Goal: Find specific page/section: Locate item on page

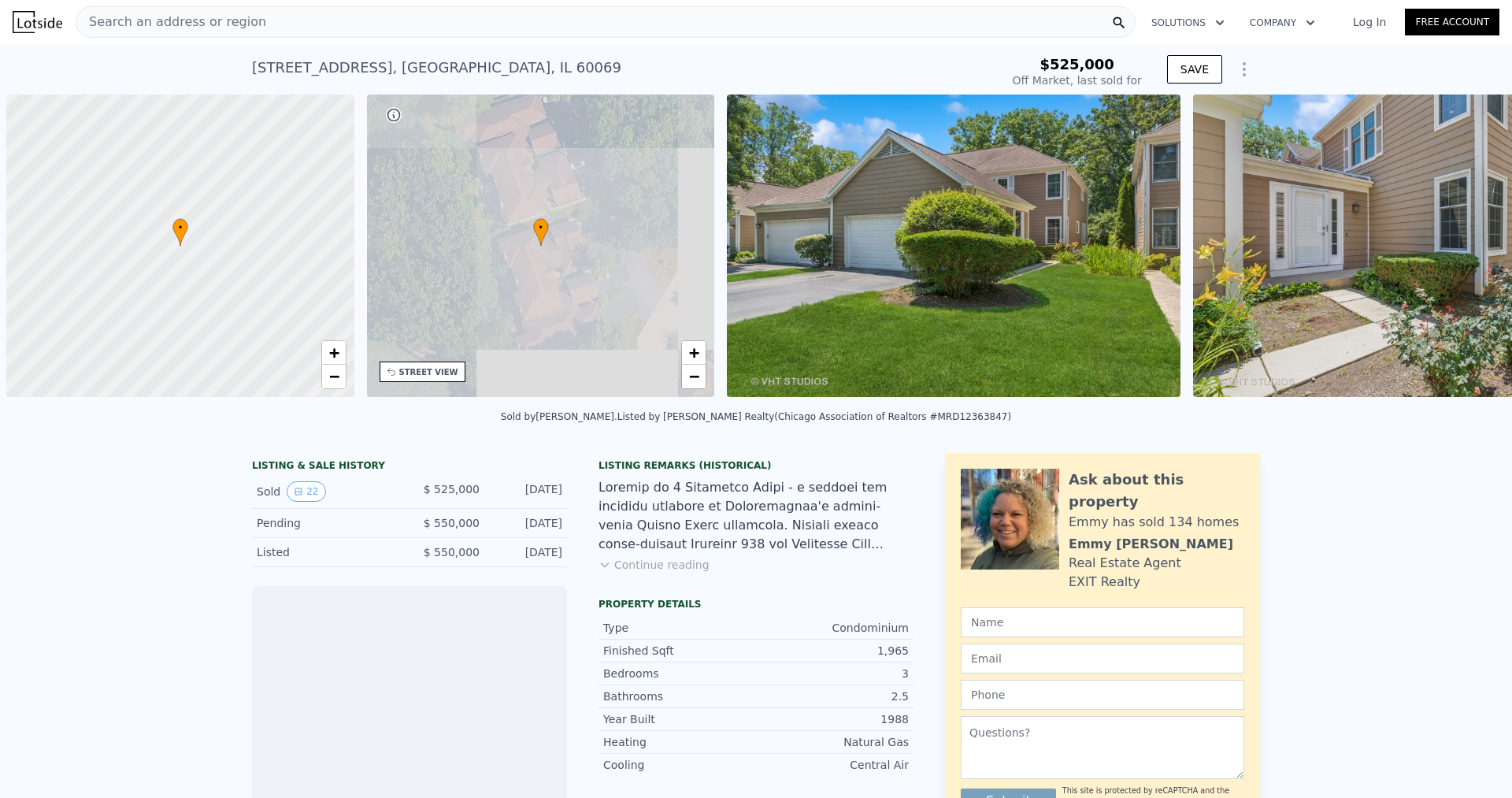
scroll to position [0, 7]
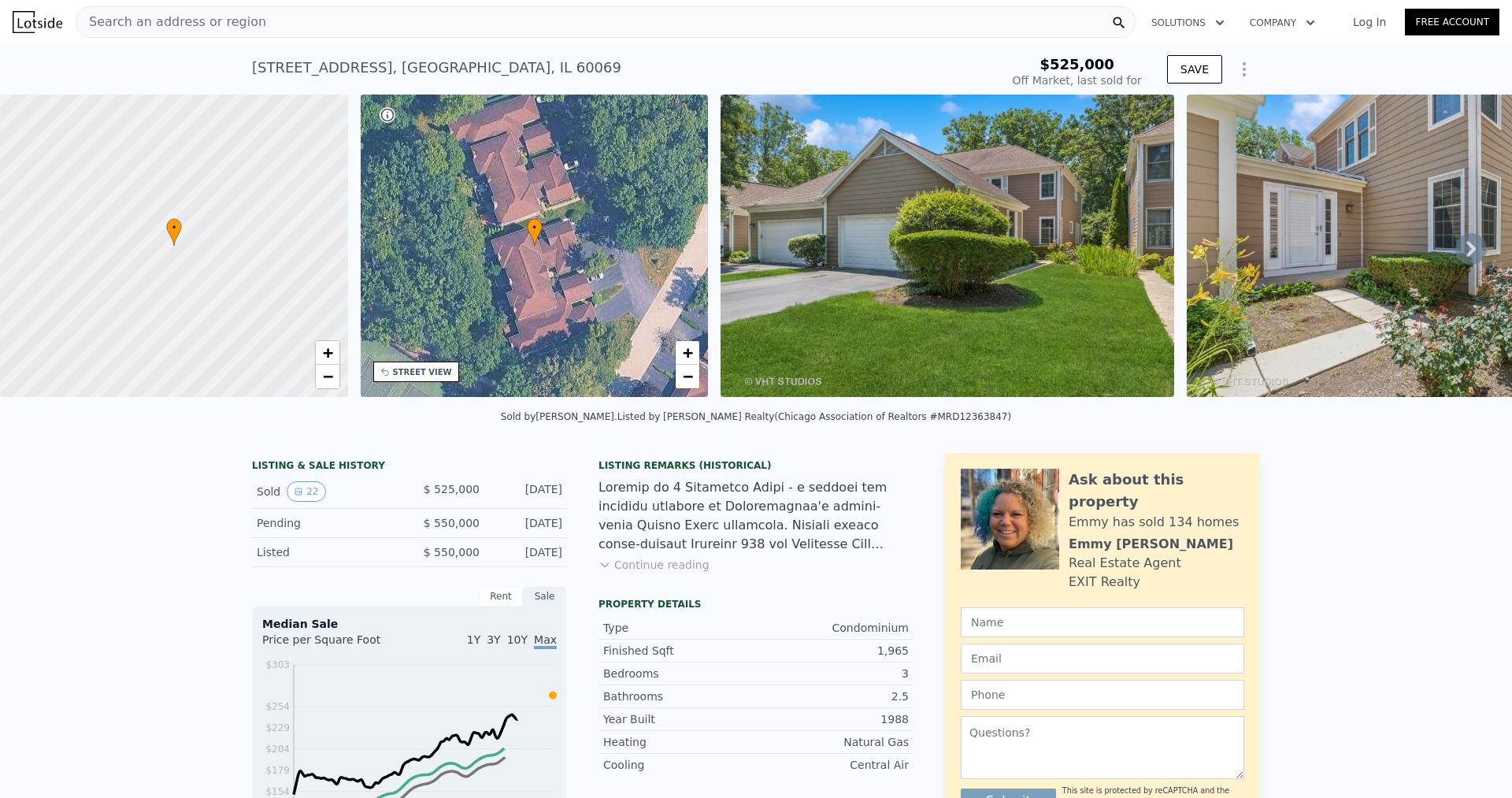
click at [896, 14] on div "Search an address or region" at bounding box center [606, 22] width 1060 height 31
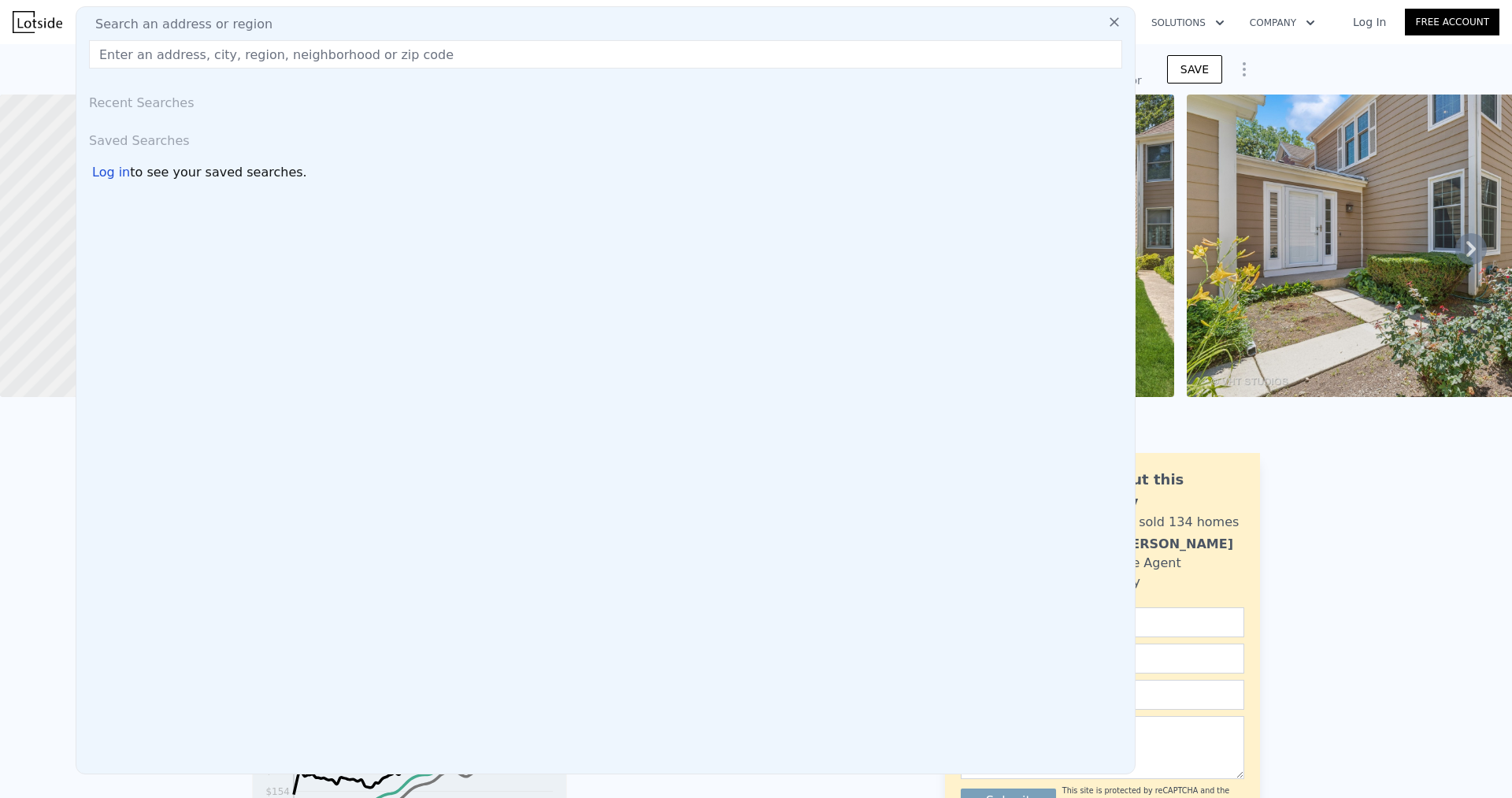
click at [786, 30] on div "Search an address or region" at bounding box center [605, 24] width 1046 height 19
click at [742, 28] on div "Search an address or region" at bounding box center [605, 24] width 1046 height 19
click at [639, 57] on input "text" at bounding box center [606, 54] width 1033 height 28
paste input "[STREET_ADDRESS]"
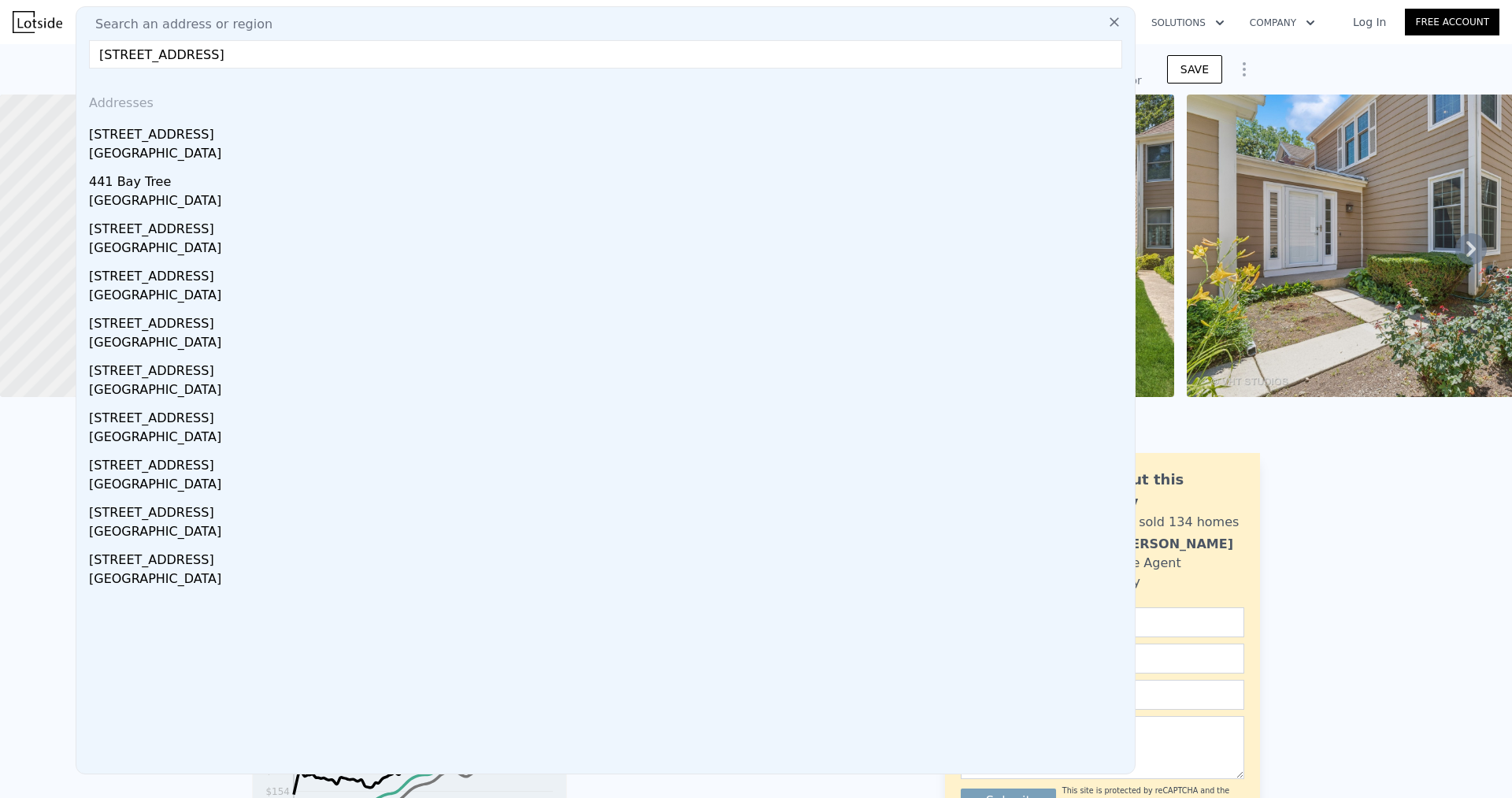
click at [1013, 45] on input "[STREET_ADDRESS]" at bounding box center [606, 54] width 1033 height 28
click at [269, 48] on input "[STREET_ADDRESS]" at bounding box center [606, 54] width 1033 height 28
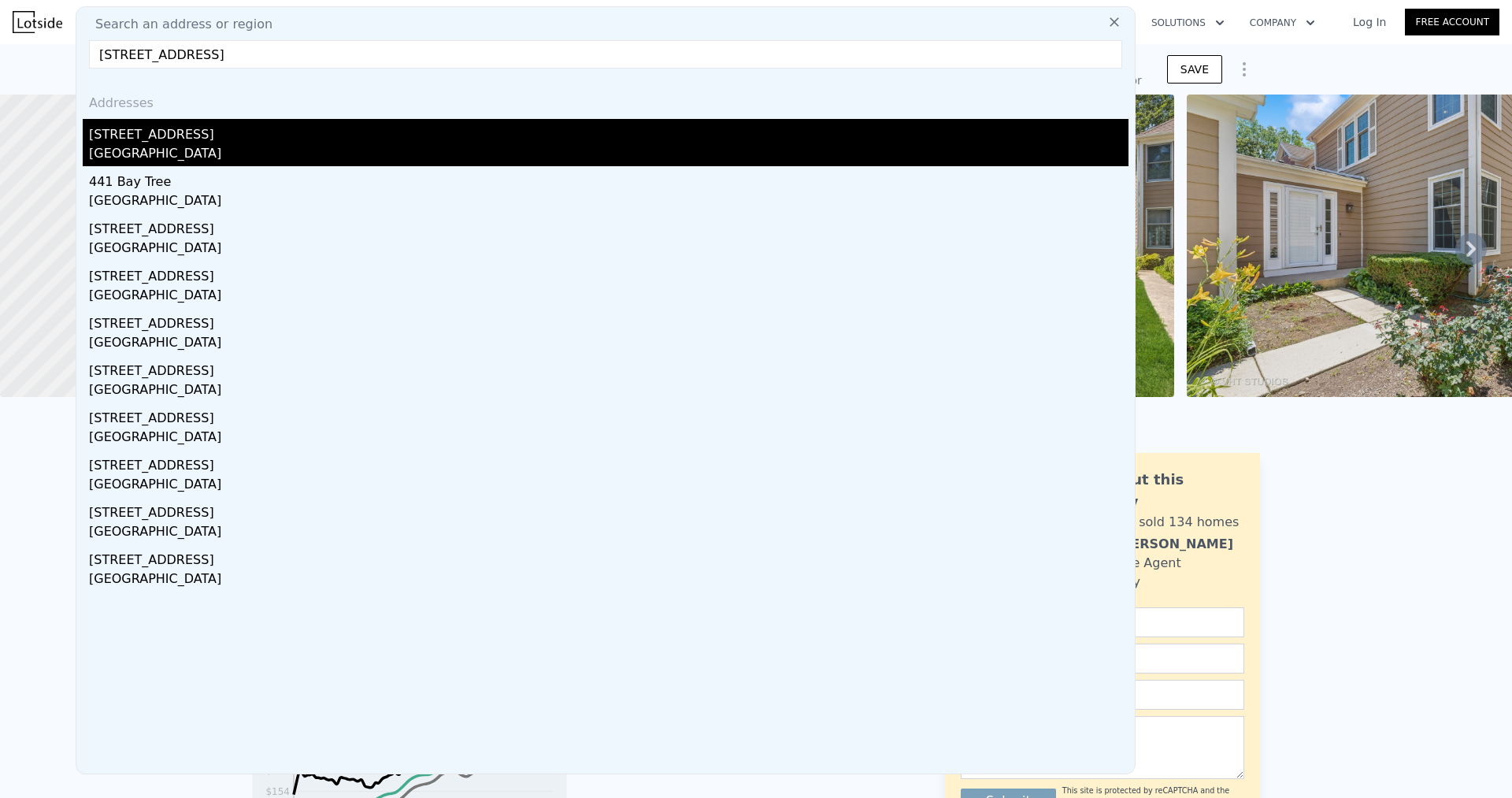
type input "[STREET_ADDRESS]"
click at [391, 131] on div "[STREET_ADDRESS]" at bounding box center [609, 131] width 1040 height 26
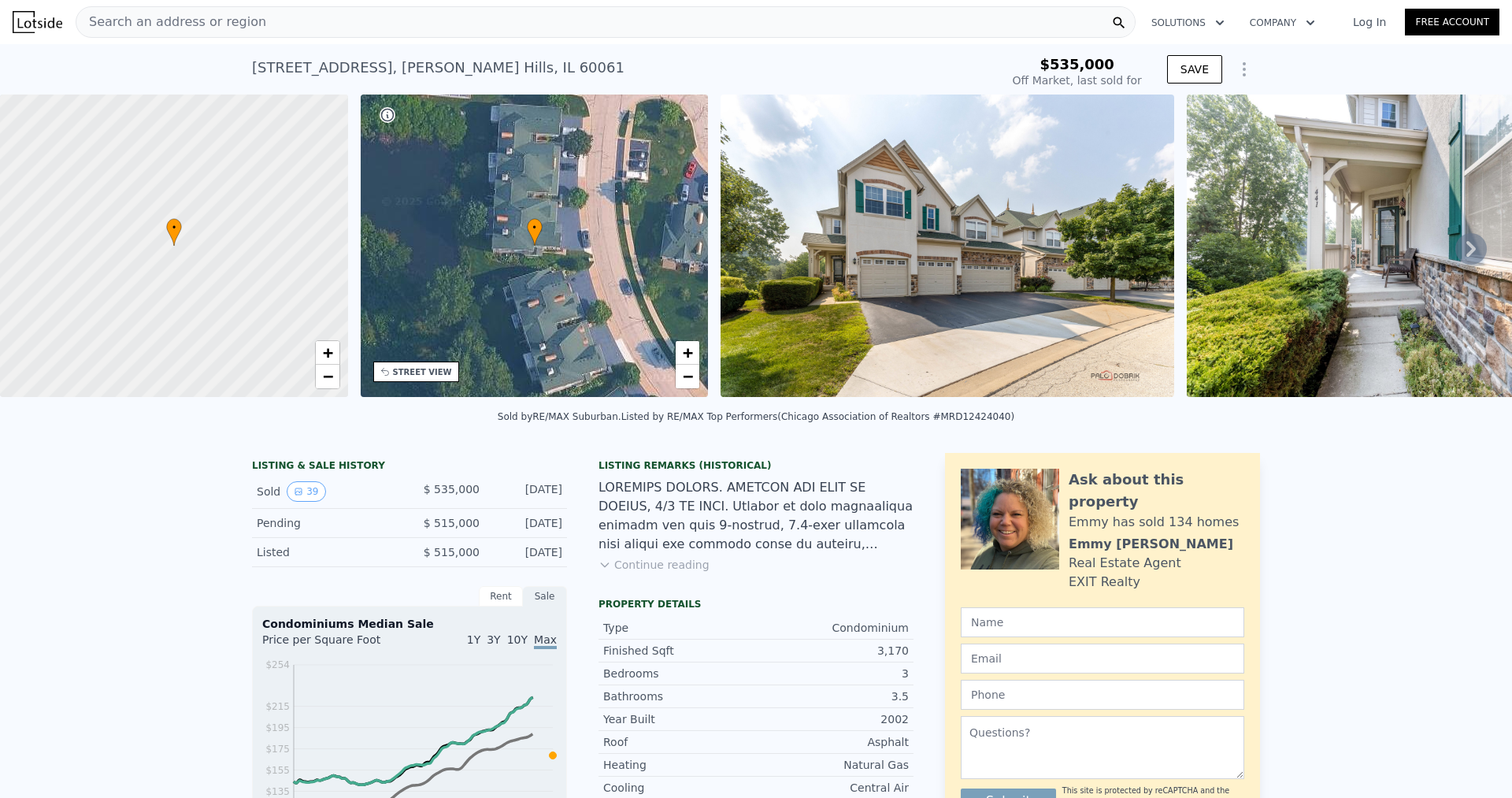
click at [1477, 241] on icon at bounding box center [1471, 249] width 31 height 31
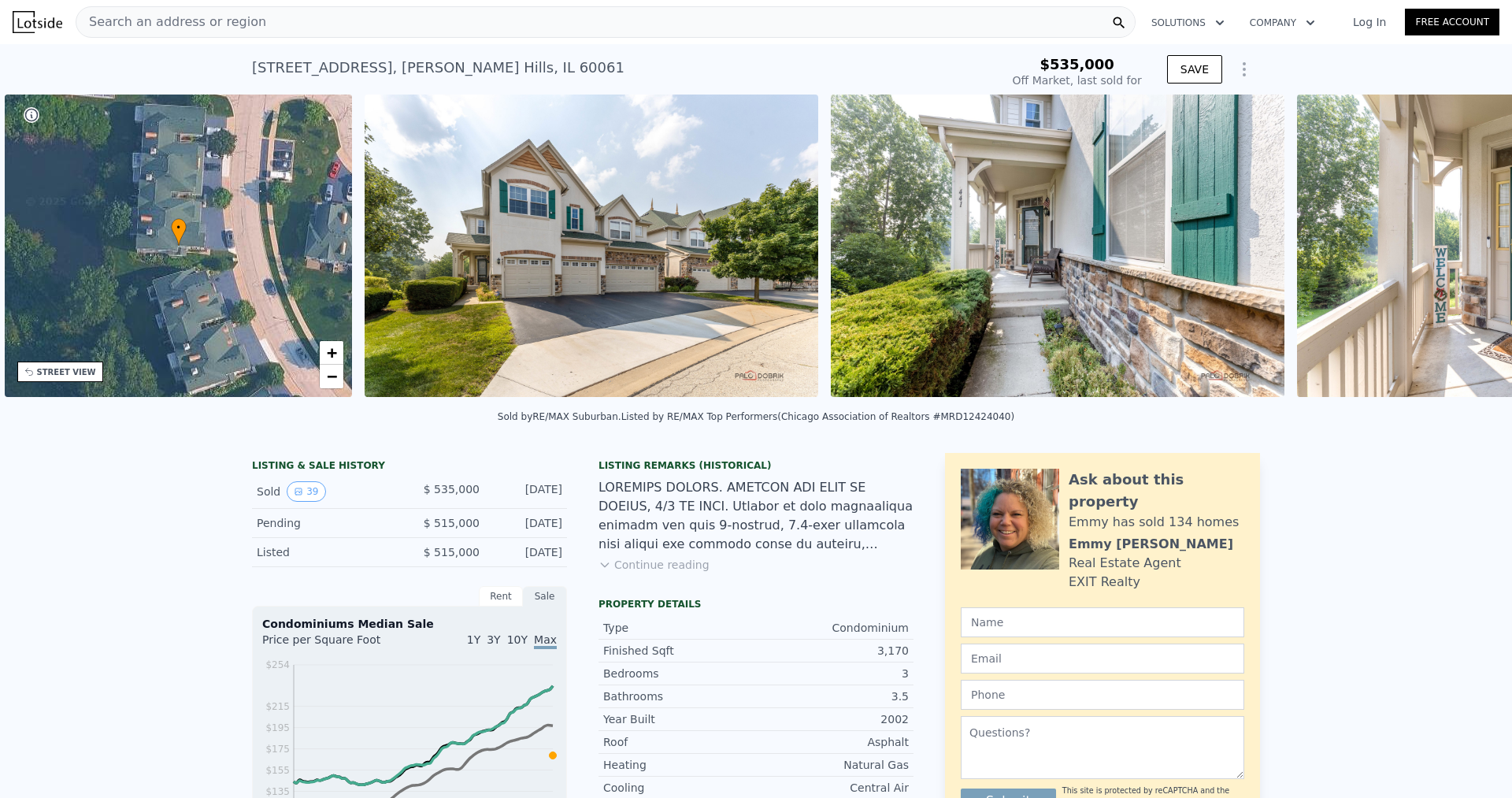
click at [1477, 241] on img at bounding box center [1524, 246] width 454 height 303
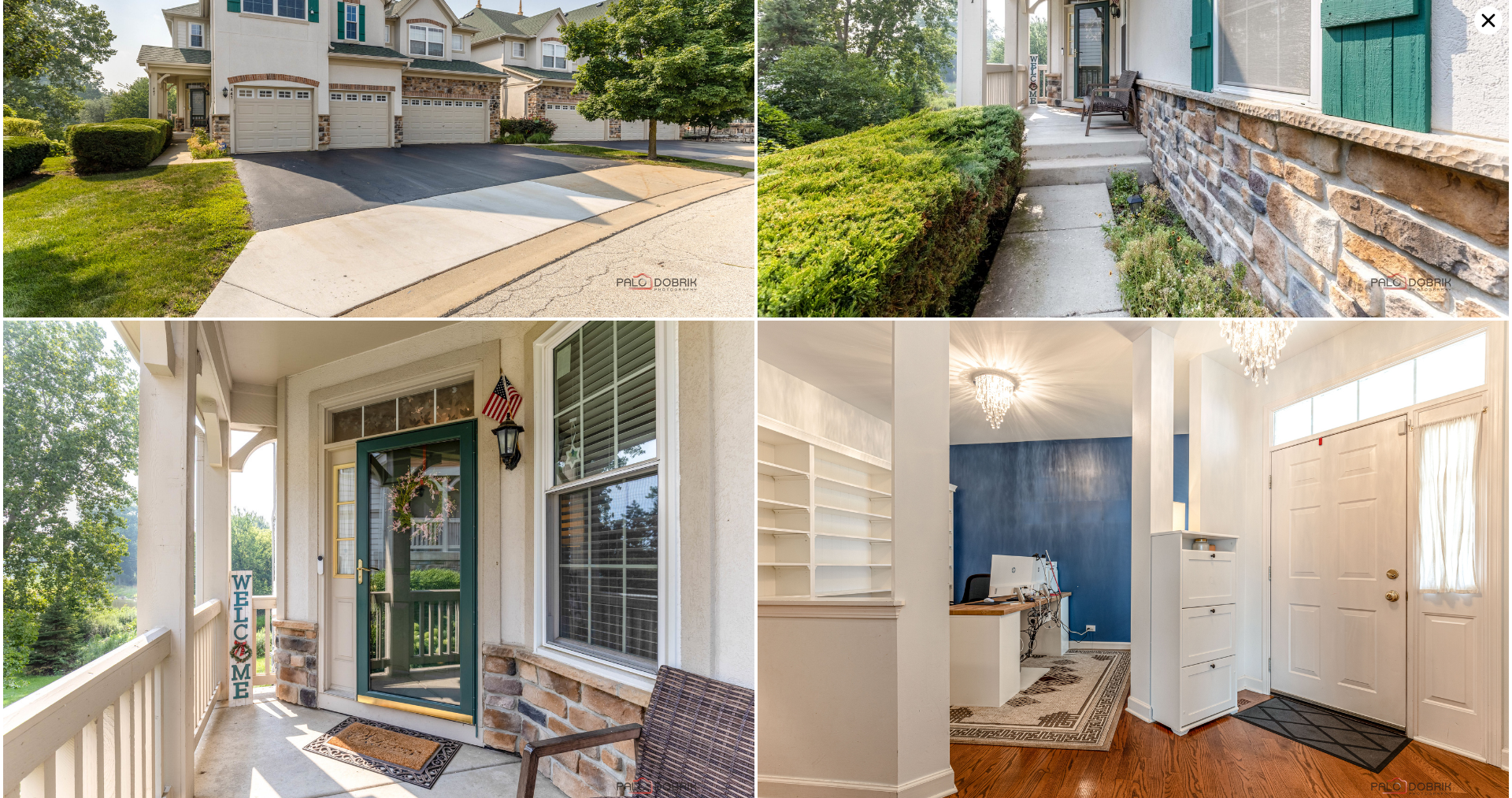
scroll to position [0, 367]
click at [1477, 241] on img at bounding box center [1133, 67] width 751 height 501
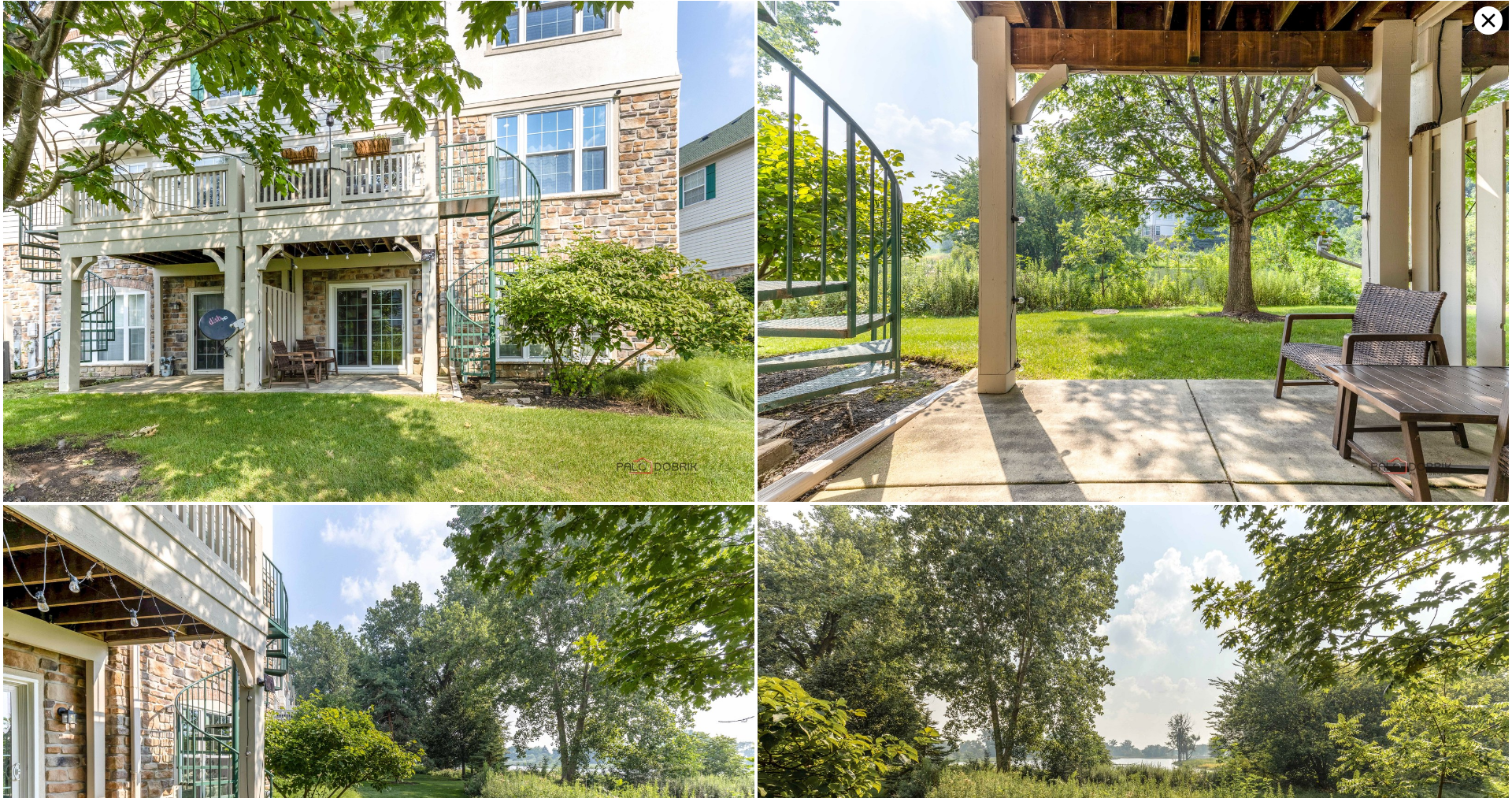
scroll to position [8068, 0]
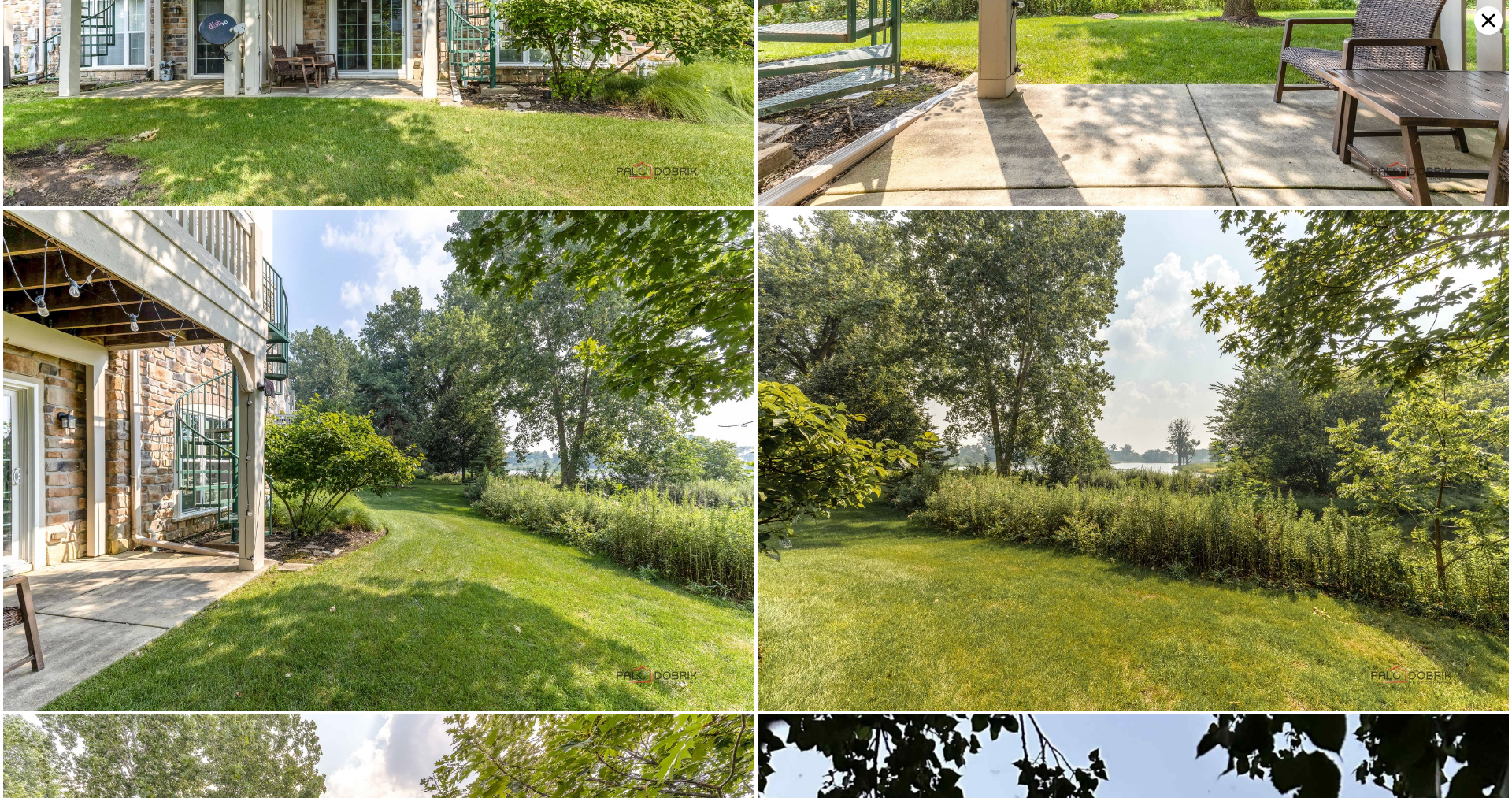
type input "$ 560,000"
type input "-$ 38,668"
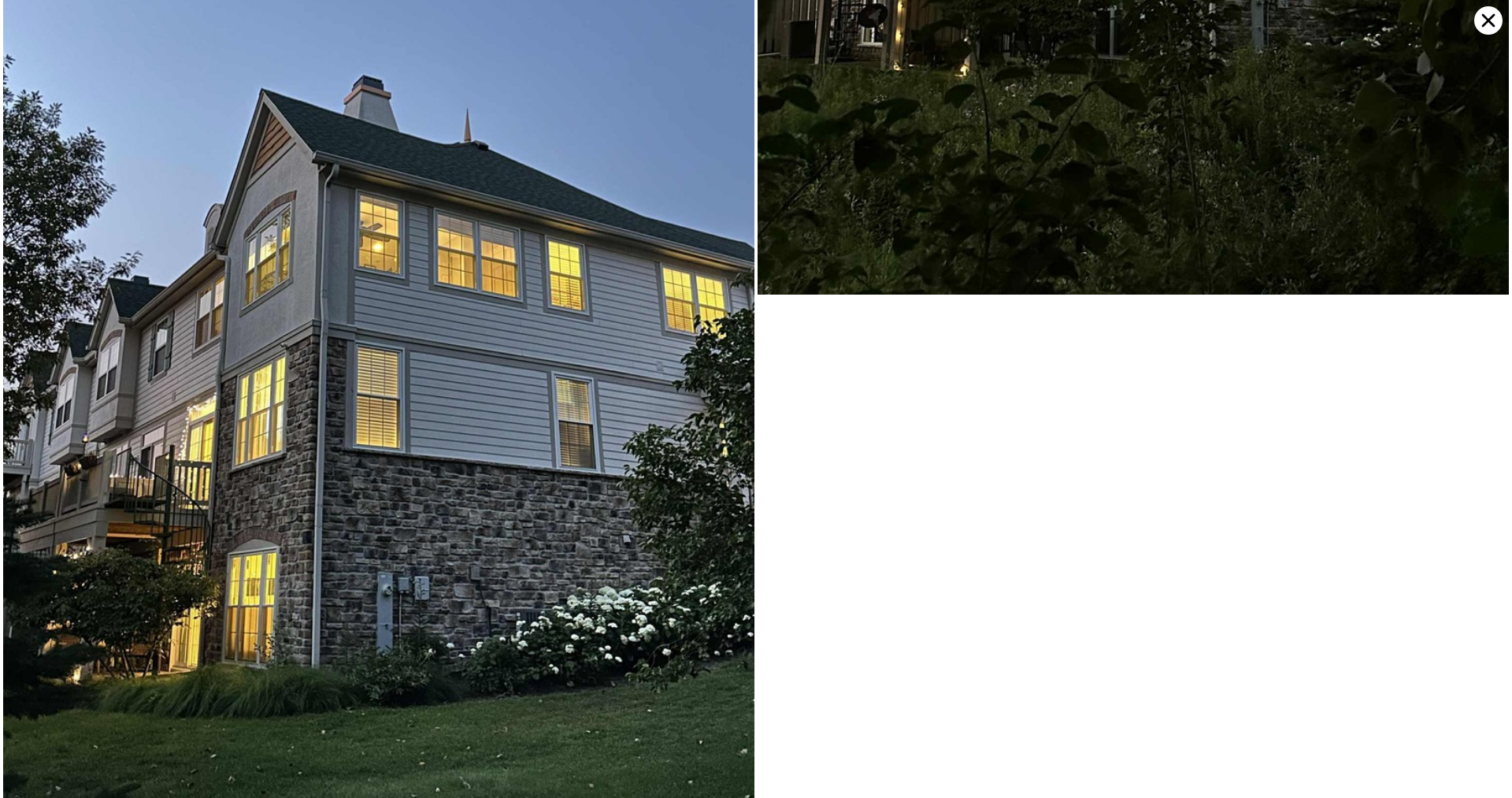
scroll to position [9785, 0]
click at [1477, 16] on icon at bounding box center [1488, 21] width 28 height 28
